Goal: Find specific page/section: Find specific page/section

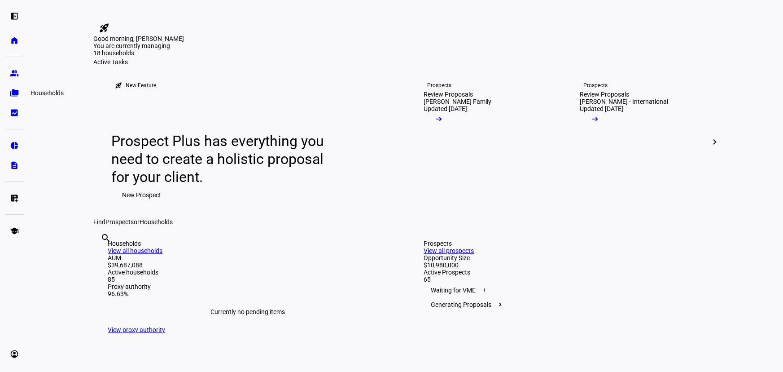
click at [15, 78] on link "group Prospects" at bounding box center [14, 73] width 18 height 18
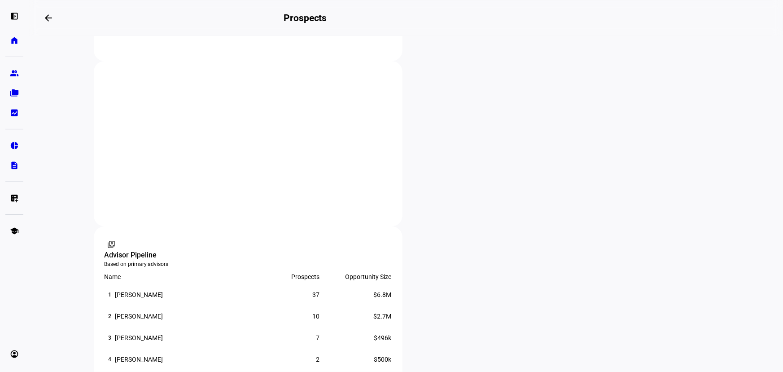
scroll to position [489, 0]
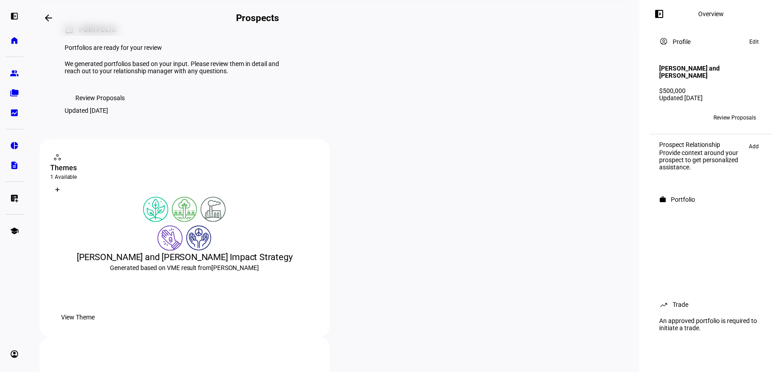
scroll to position [122, 0]
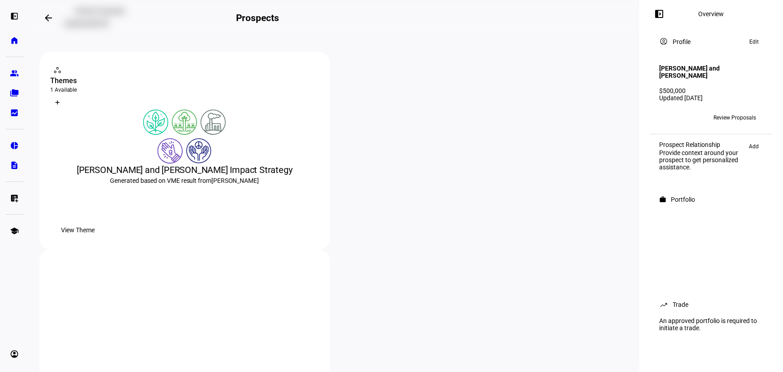
click at [95, 239] on span "View Theme" at bounding box center [78, 230] width 34 height 18
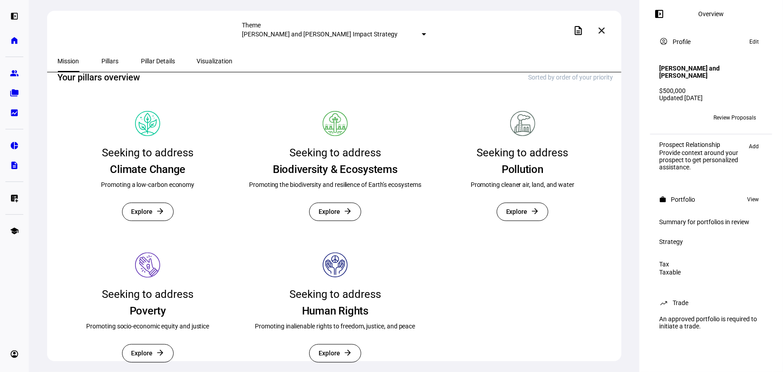
scroll to position [245, 0]
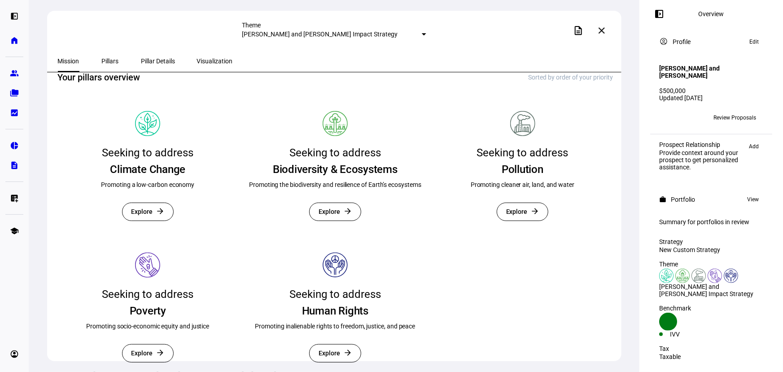
click at [141, 30] on div "Theme [PERSON_NAME] and [PERSON_NAME] Impact Strategy description close" at bounding box center [334, 31] width 575 height 40
